Goal: Obtain resource: Download file/media

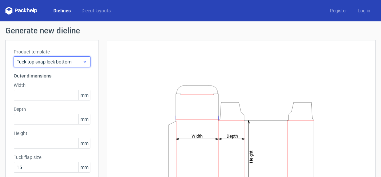
click at [82, 60] on icon at bounding box center [84, 61] width 5 height 5
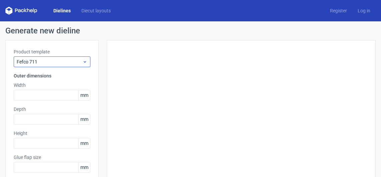
type input "25"
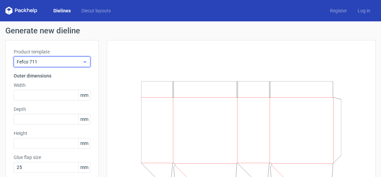
click at [82, 60] on icon at bounding box center [84, 61] width 5 height 5
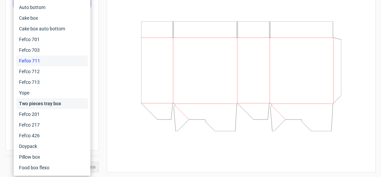
scroll to position [60, 0]
click at [50, 135] on div "Fefco 426" at bounding box center [51, 135] width 71 height 11
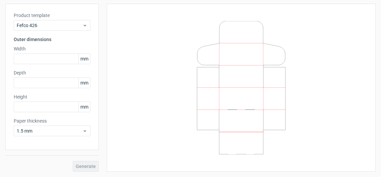
scroll to position [36, 0]
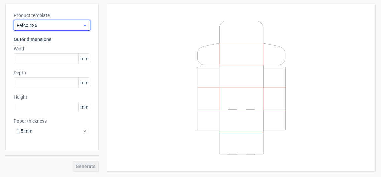
click at [72, 27] on span "Fefco 426" at bounding box center [50, 25] width 66 height 7
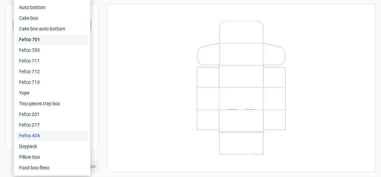
click at [64, 43] on div "Fefco 701" at bounding box center [51, 39] width 71 height 11
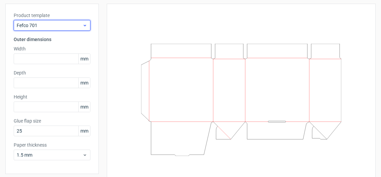
click at [67, 28] on span "Fefco 701" at bounding box center [50, 25] width 66 height 7
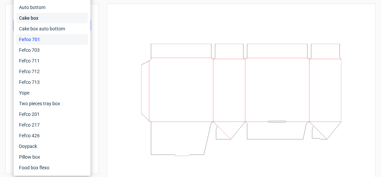
click at [55, 16] on div "Cake box" at bounding box center [51, 18] width 71 height 11
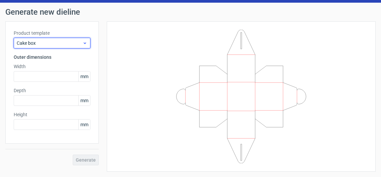
click at [69, 43] on span "Cake box" at bounding box center [50, 43] width 66 height 7
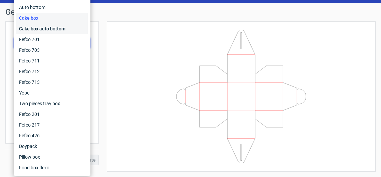
click at [58, 27] on div "Cake box auto bottom" at bounding box center [51, 28] width 71 height 11
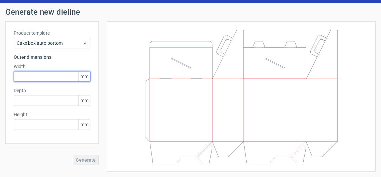
click at [45, 78] on input "text" at bounding box center [52, 76] width 77 height 11
type input "120"
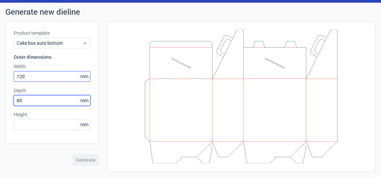
type input "80"
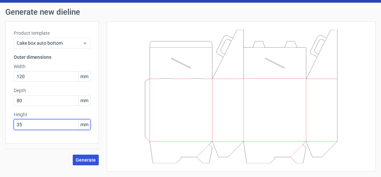
type input "35"
click at [83, 160] on span "Generate" at bounding box center [86, 159] width 20 height 5
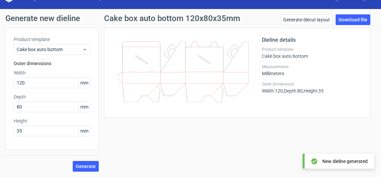
scroll to position [12, 0]
click at [356, 75] on div "Measurements Millimeters" at bounding box center [312, 70] width 100 height 12
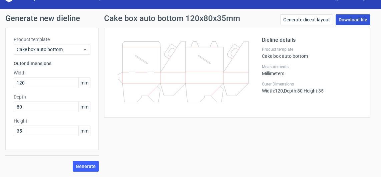
click at [344, 19] on link "Download file" at bounding box center [353, 19] width 35 height 11
click at [173, 129] on div "Cake box auto bottom 120x80x35mm Generate diecut layout Download file Dieline d…" at bounding box center [237, 92] width 277 height 157
click at [343, 19] on link "Download file" at bounding box center [353, 19] width 35 height 11
